Goal: Find specific fact: Find specific fact

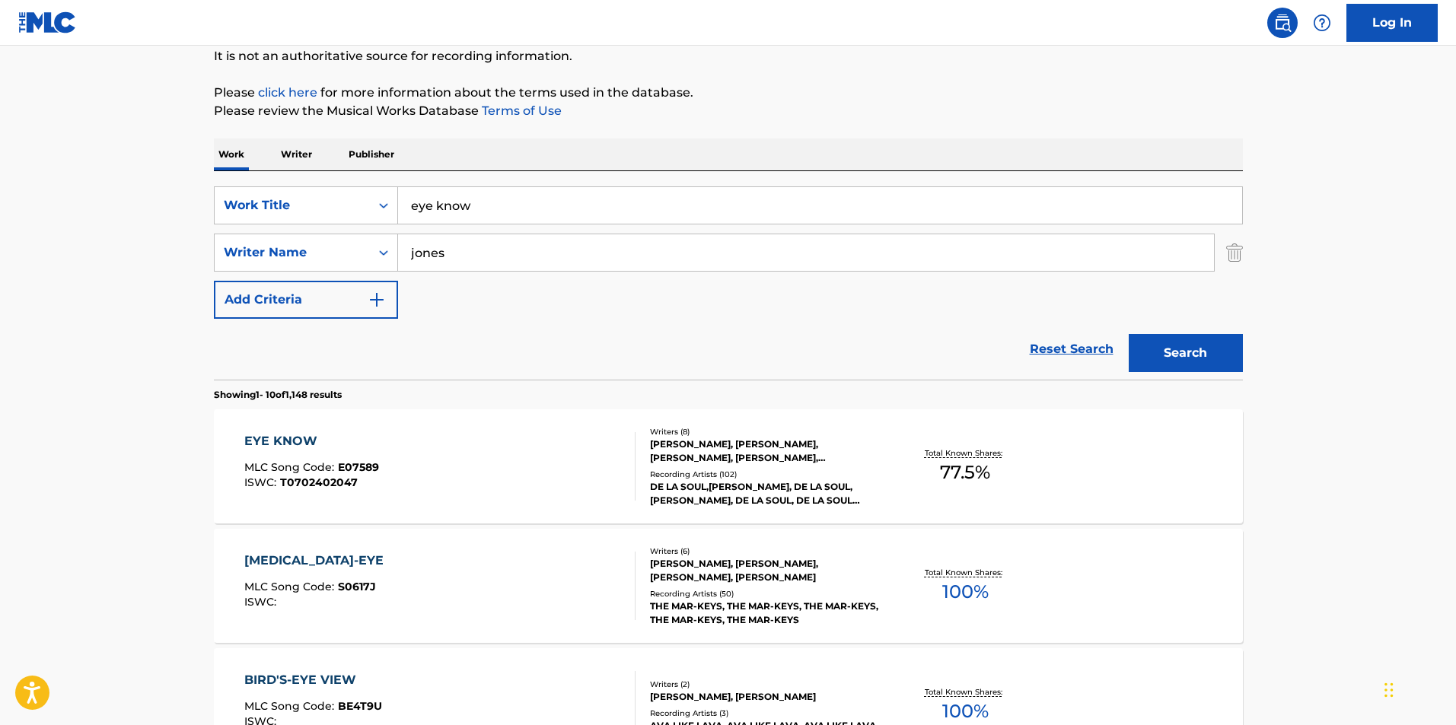
click at [553, 451] on div "EYE KNOW MLC Song Code : E07589 ISWC : T0702402047" at bounding box center [439, 466] width 391 height 68
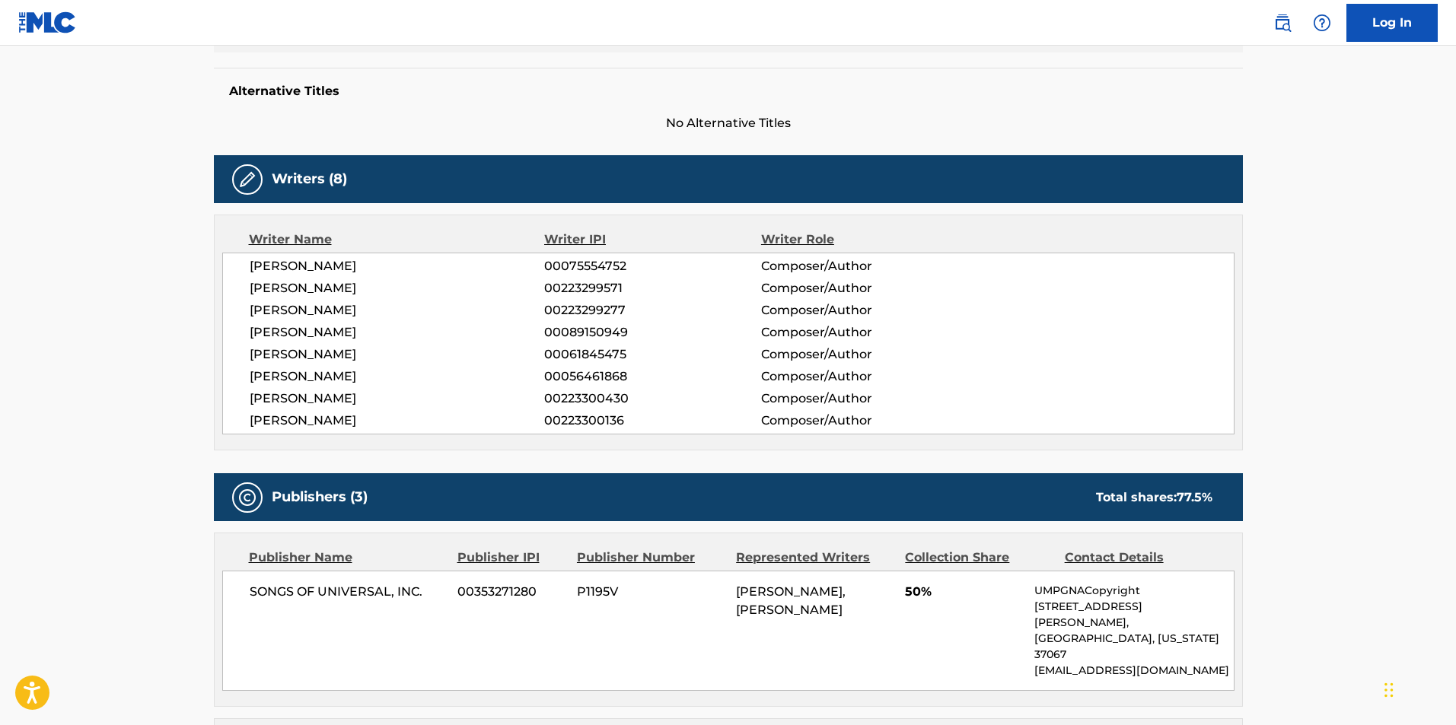
scroll to position [228, 0]
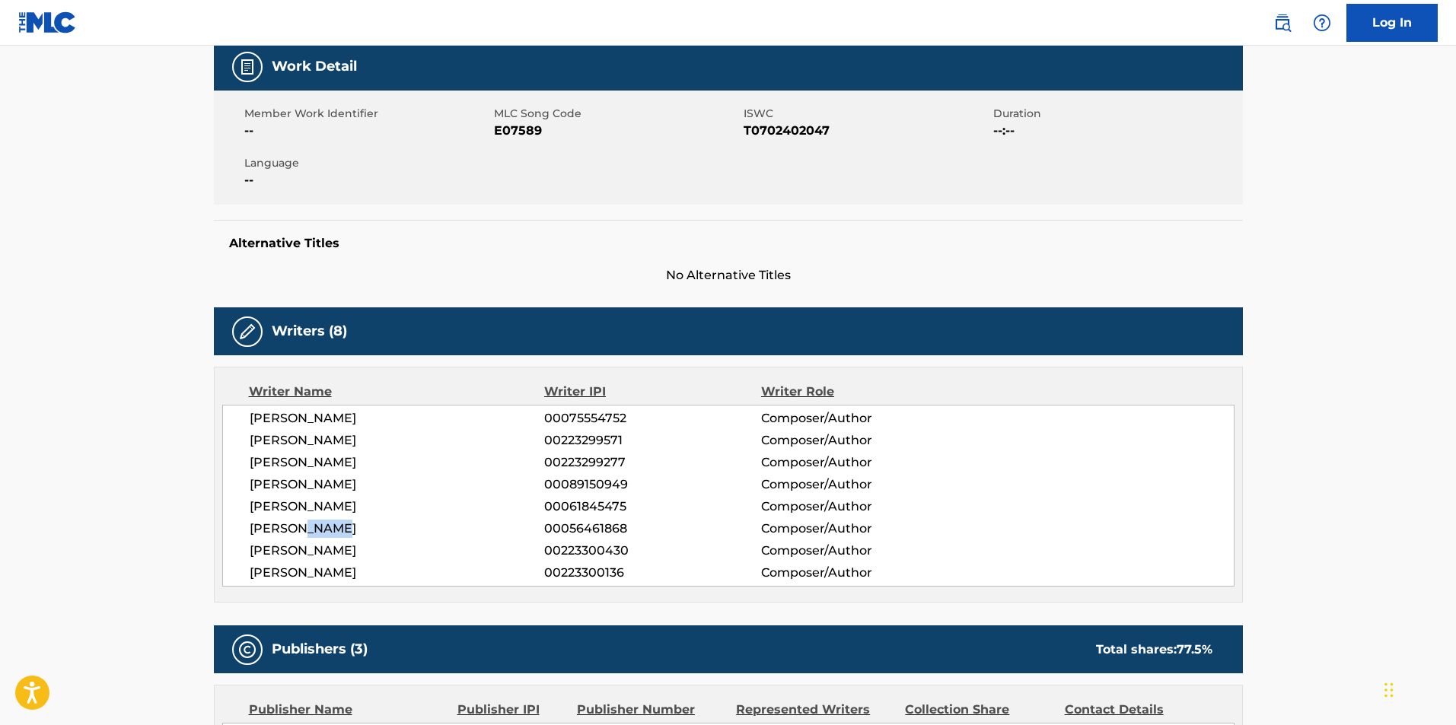
drag, startPoint x: 358, startPoint y: 527, endPoint x: 309, endPoint y: 528, distance: 48.7
click at [309, 528] on span "[PERSON_NAME]" at bounding box center [397, 529] width 295 height 18
copy span "[PERSON_NAME]"
drag, startPoint x: 358, startPoint y: 444, endPoint x: 300, endPoint y: 443, distance: 58.6
click at [300, 443] on span "[PERSON_NAME]" at bounding box center [397, 440] width 295 height 18
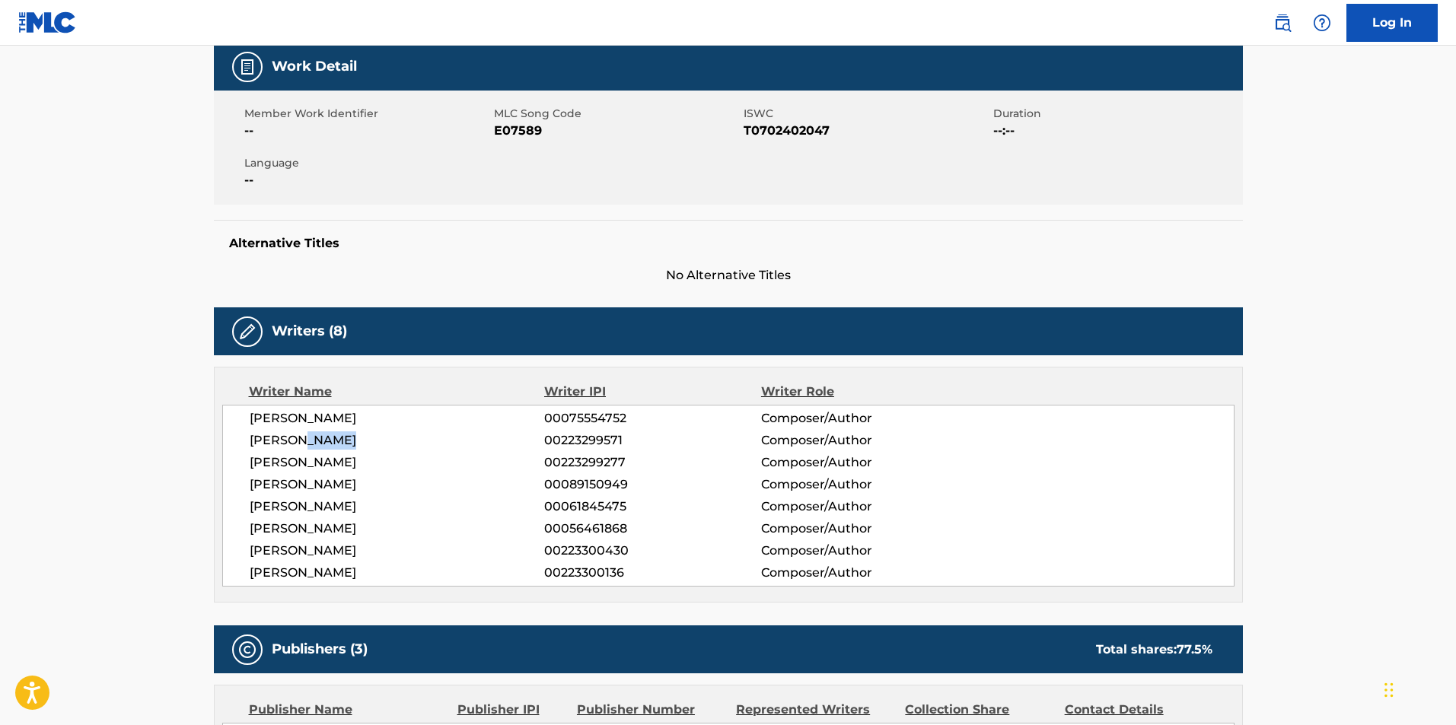
copy span "[PERSON_NAME]"
